Goal: Use online tool/utility: Use online tool/utility

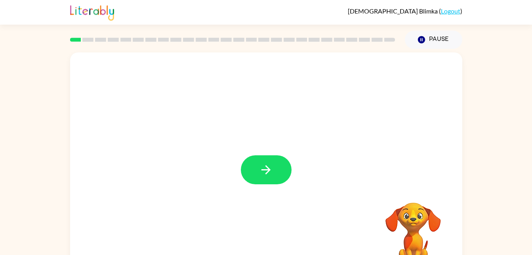
click at [261, 167] on icon "button" at bounding box center [266, 170] width 14 height 14
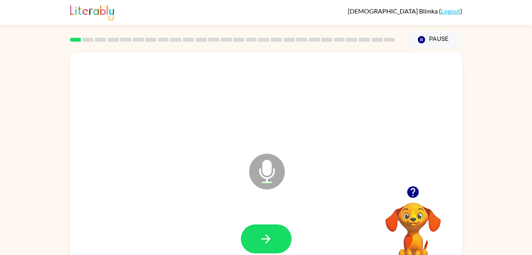
click at [269, 245] on icon "button" at bounding box center [266, 239] width 14 height 14
click at [274, 239] on button "button" at bounding box center [266, 238] width 51 height 29
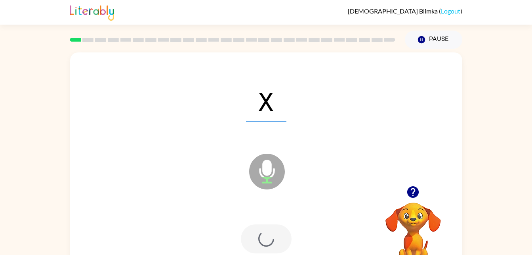
click at [270, 231] on div at bounding box center [266, 238] width 51 height 29
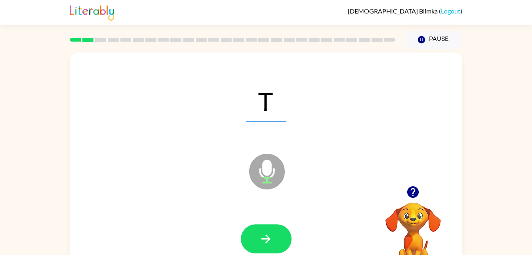
click at [272, 237] on icon "button" at bounding box center [266, 239] width 14 height 14
click at [278, 243] on button "button" at bounding box center [266, 238] width 51 height 29
click at [270, 227] on button "button" at bounding box center [266, 238] width 51 height 29
click at [262, 239] on icon "button" at bounding box center [266, 239] width 14 height 14
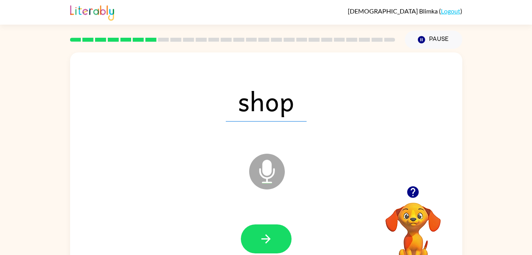
click at [256, 252] on button "button" at bounding box center [266, 238] width 51 height 29
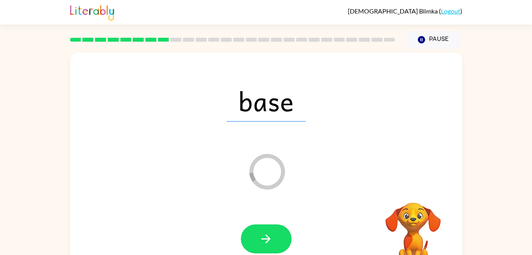
click at [267, 226] on button "button" at bounding box center [266, 238] width 51 height 29
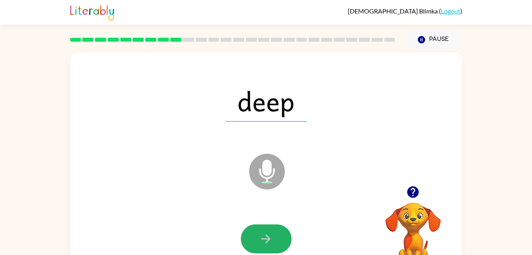
click at [262, 234] on icon "button" at bounding box center [266, 239] width 14 height 14
click at [261, 229] on button "button" at bounding box center [266, 238] width 51 height 29
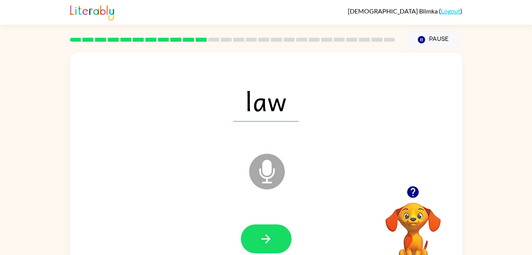
click at [267, 175] on icon "Microphone The Microphone is here when it is your turn to talk" at bounding box center [306, 180] width 119 height 59
drag, startPoint x: 266, startPoint y: 159, endPoint x: 255, endPoint y: 144, distance: 18.8
click at [250, 141] on div "Microphone The Microphone is here when it is your turn to talk" at bounding box center [247, 151] width 339 height 29
click at [265, 229] on button "button" at bounding box center [266, 238] width 51 height 29
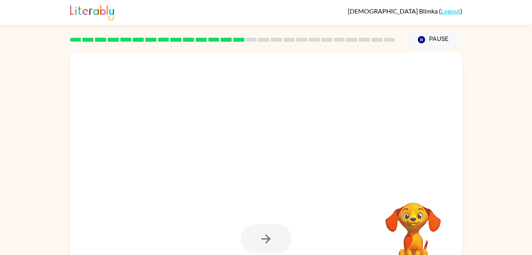
click at [266, 226] on div at bounding box center [266, 238] width 51 height 29
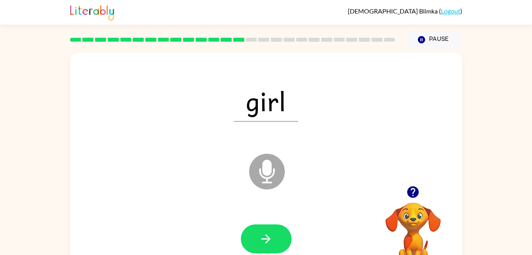
click at [265, 222] on div at bounding box center [266, 238] width 377 height 65
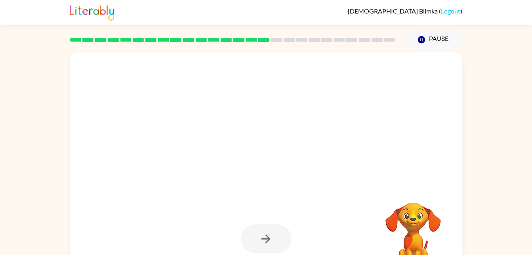
click at [264, 242] on div at bounding box center [266, 238] width 51 height 29
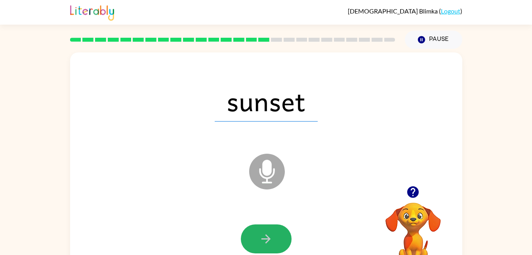
click at [262, 243] on icon "button" at bounding box center [266, 239] width 14 height 14
click at [272, 230] on button "button" at bounding box center [266, 238] width 51 height 29
click at [271, 227] on button "button" at bounding box center [266, 238] width 51 height 29
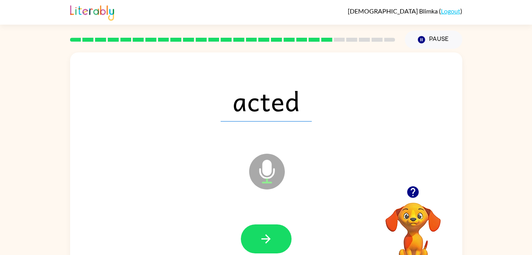
click at [260, 131] on icon at bounding box center [267, 153] width 20 height 59
click at [425, 109] on div "acted" at bounding box center [266, 100] width 377 height 65
click at [241, 83] on span "acted" at bounding box center [266, 100] width 91 height 41
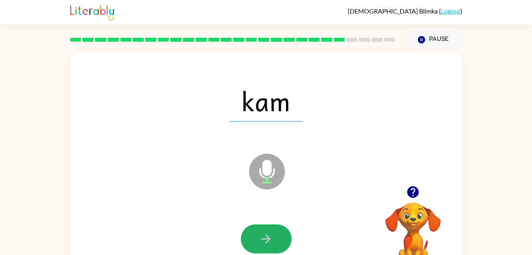
click at [268, 225] on button "button" at bounding box center [266, 238] width 51 height 29
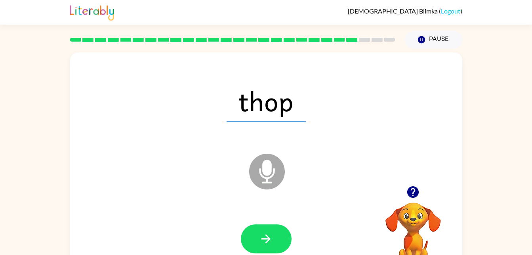
drag, startPoint x: 339, startPoint y: 226, endPoint x: 265, endPoint y: 236, distance: 74.4
click at [265, 236] on div at bounding box center [266, 238] width 377 height 65
click at [265, 236] on icon "button" at bounding box center [266, 239] width 14 height 14
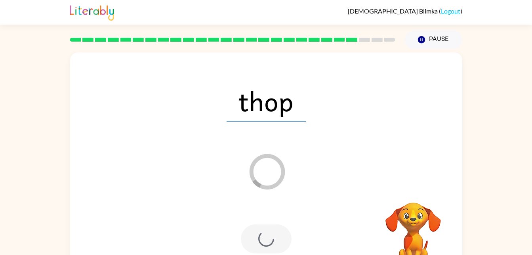
click at [262, 235] on div at bounding box center [266, 238] width 51 height 29
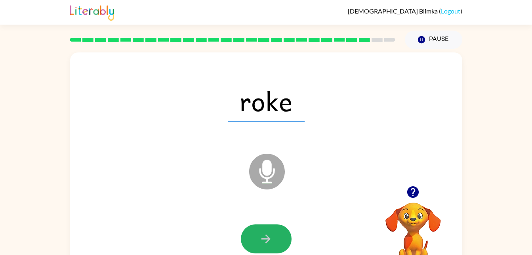
click at [264, 226] on button "button" at bounding box center [266, 238] width 51 height 29
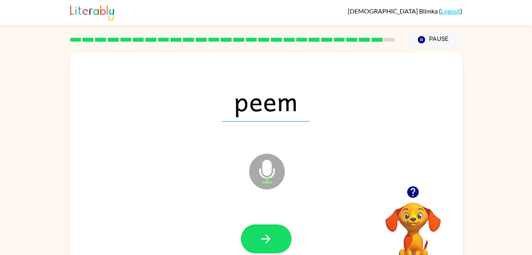
click at [310, 191] on icon "Microphone The Microphone is here when it is your turn to talk" at bounding box center [306, 180] width 119 height 59
click at [314, 191] on icon "Microphone The Microphone is here when it is your turn to talk" at bounding box center [306, 180] width 119 height 59
click at [309, 179] on icon "Microphone The Microphone is here when it is your turn to talk" at bounding box center [306, 180] width 119 height 59
drag, startPoint x: 318, startPoint y: 202, endPoint x: 339, endPoint y: 214, distance: 24.3
click at [339, 214] on div "peem Microphone The Microphone is here when it is your turn to talk" at bounding box center [266, 165] width 392 height 226
